Goal: Information Seeking & Learning: Find specific fact

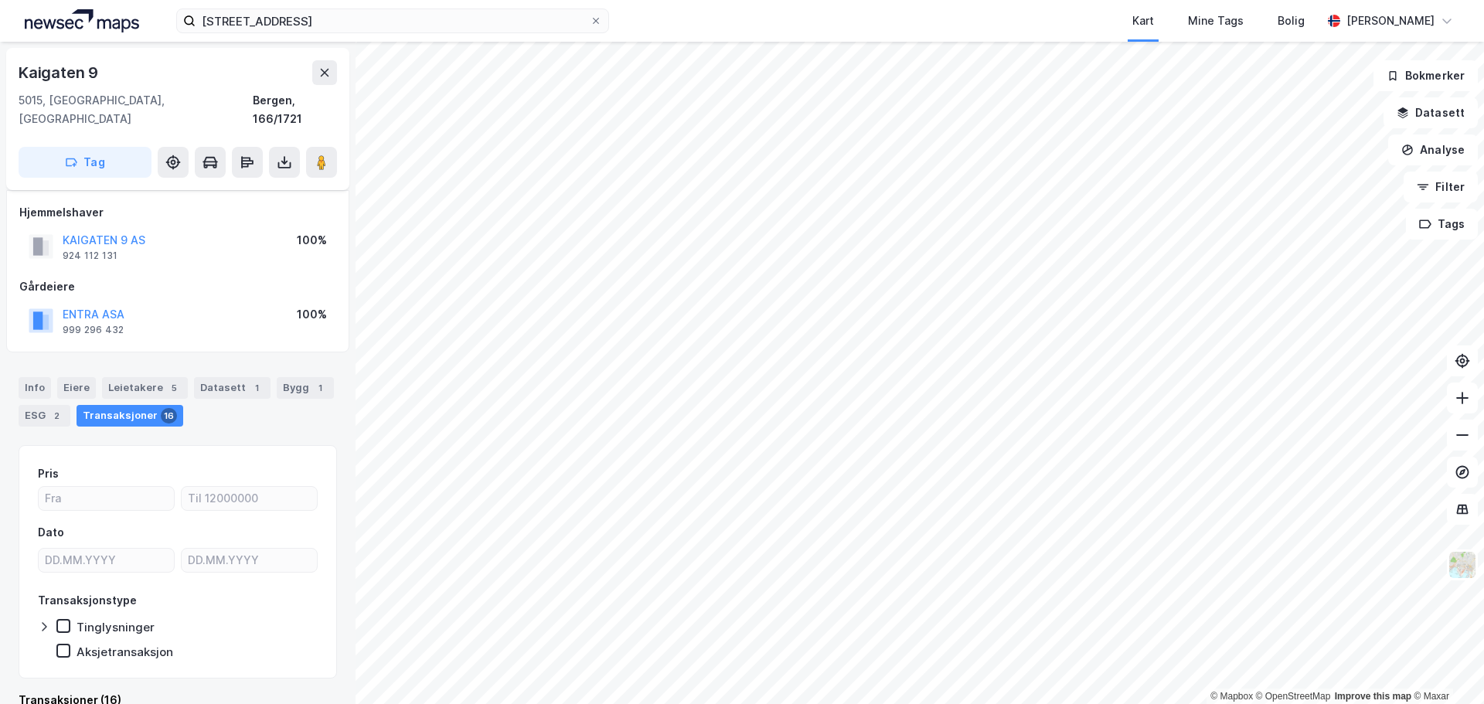
scroll to position [12, 0]
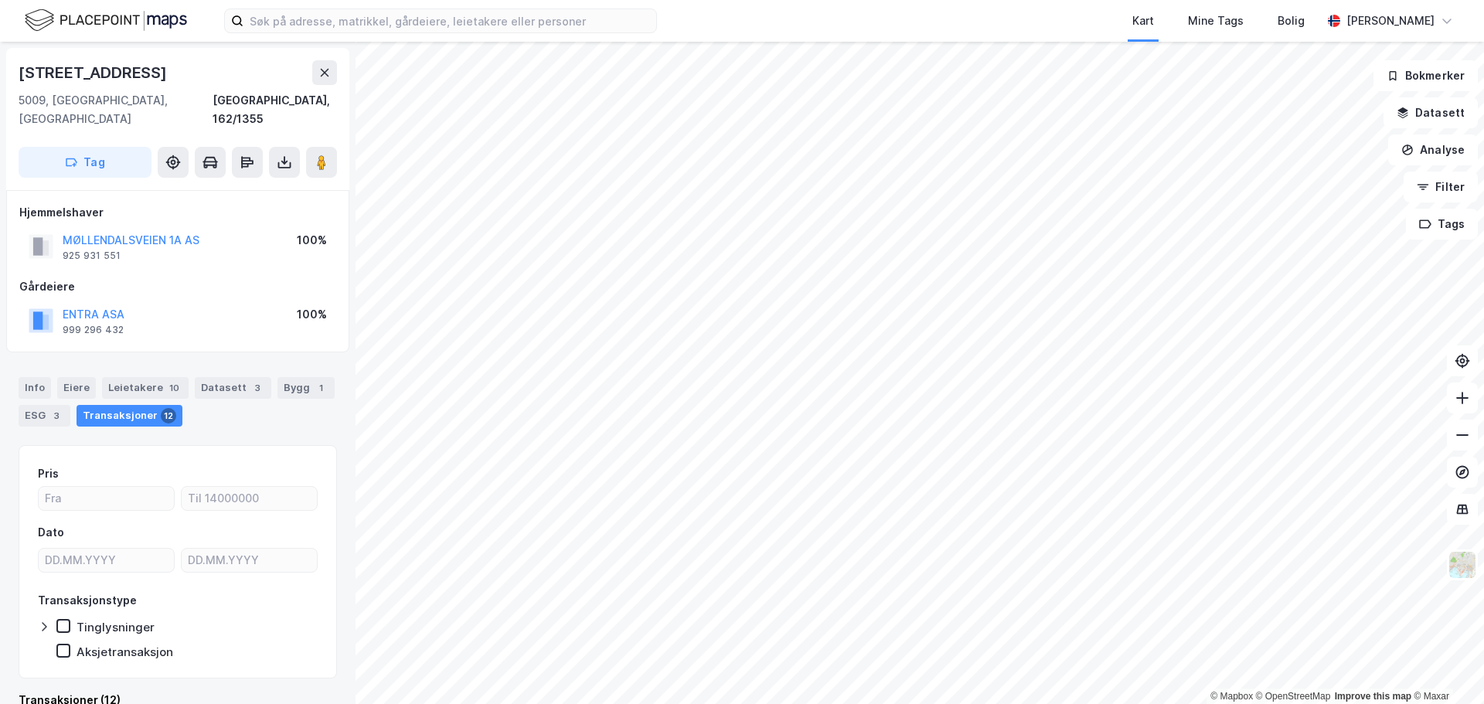
drag, startPoint x: 159, startPoint y: 73, endPoint x: 14, endPoint y: 74, distance: 145.3
click at [14, 74] on div "[STREET_ADDRESS] Tag" at bounding box center [177, 119] width 343 height 142
copy div "[STREET_ADDRESS]"
